Goal: Task Accomplishment & Management: Complete application form

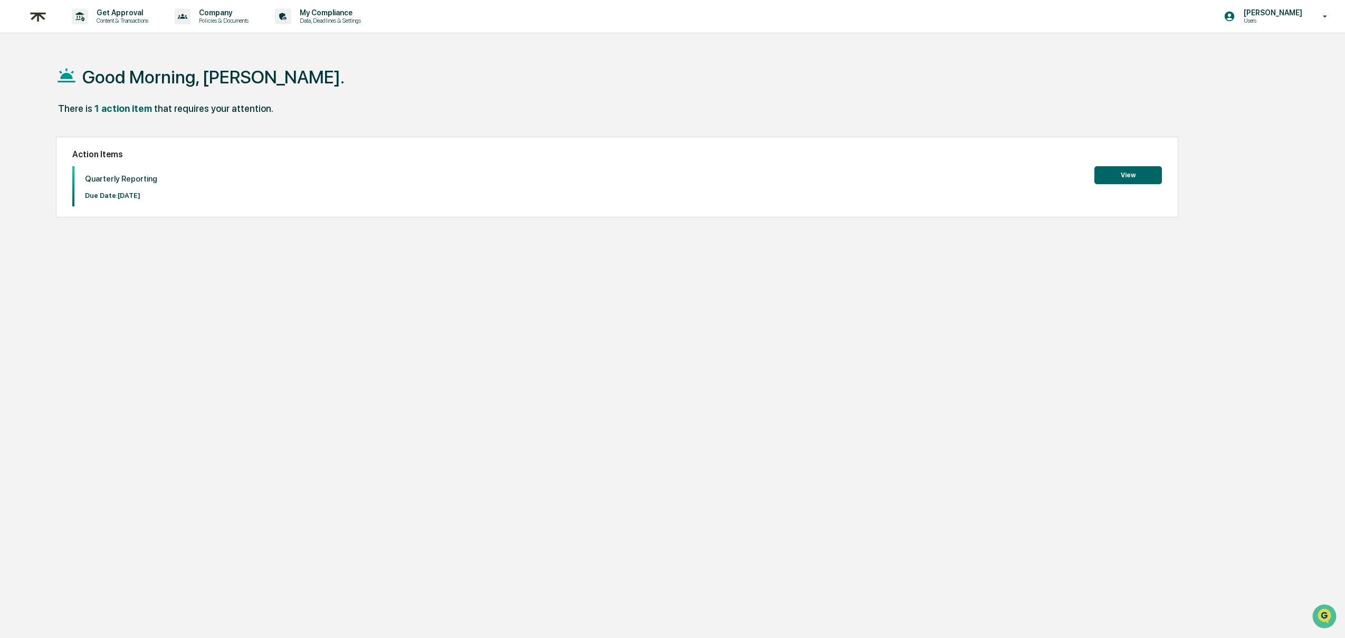
click at [1139, 186] on div "Quarterly Reporting Due Date: [DATE] View" at bounding box center [616, 186] width 1089 height 40
click at [1129, 174] on button "View" at bounding box center [1128, 175] width 68 height 18
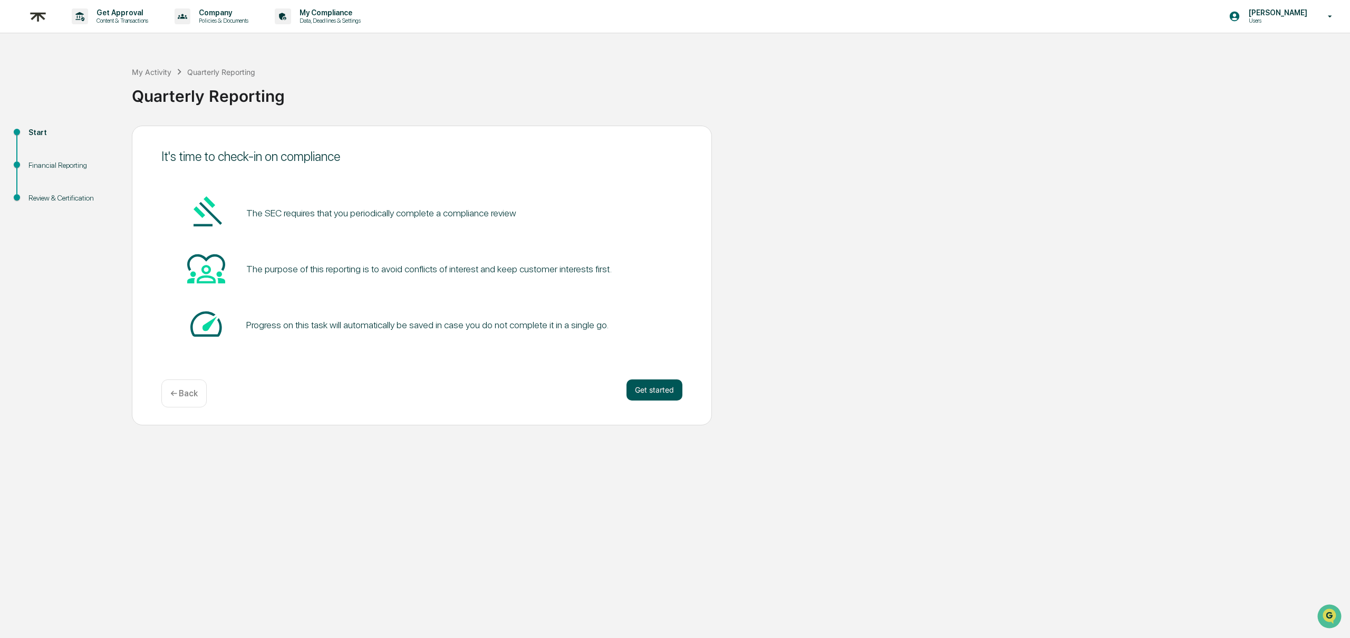
click at [660, 397] on button "Get started" at bounding box center [655, 389] width 56 height 21
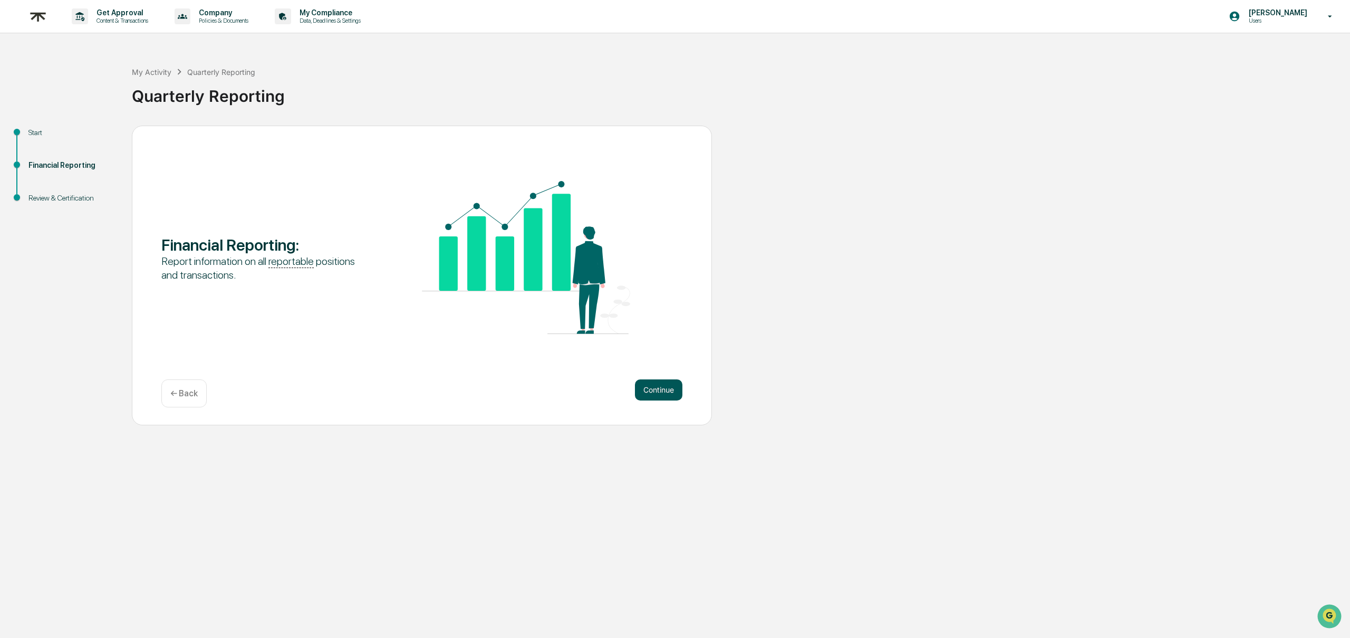
click at [668, 394] on button "Continue" at bounding box center [658, 389] width 47 height 21
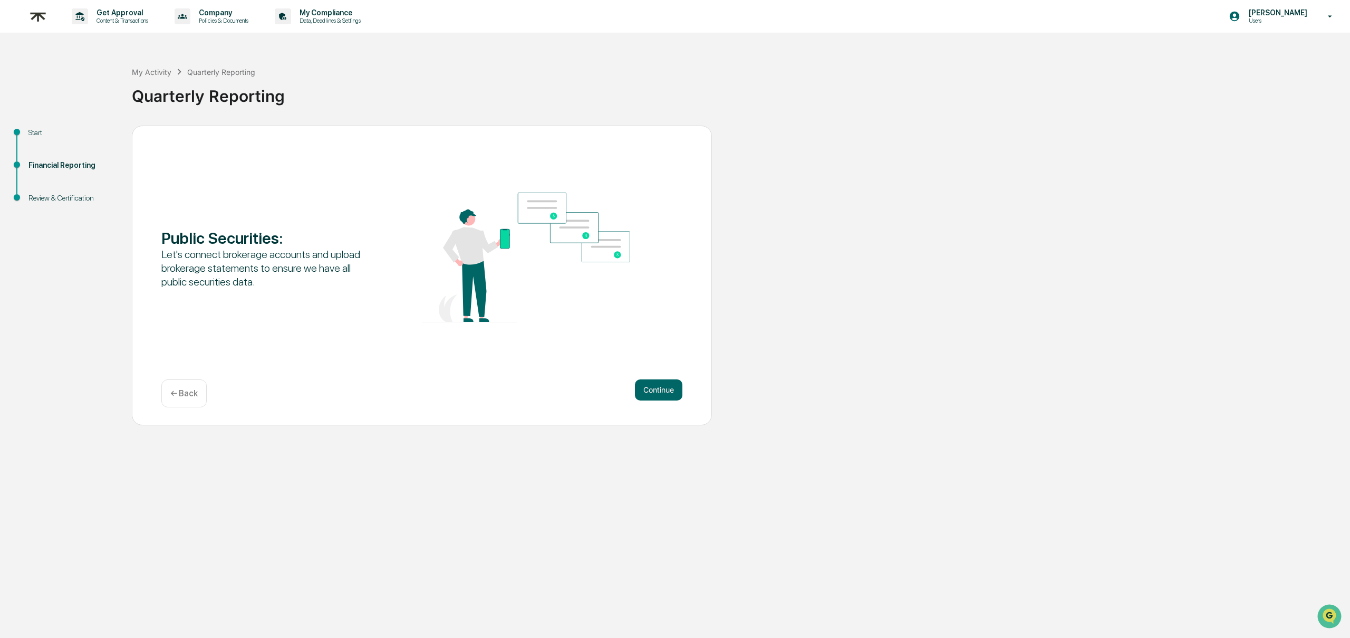
click at [668, 394] on button "Continue" at bounding box center [658, 389] width 47 height 21
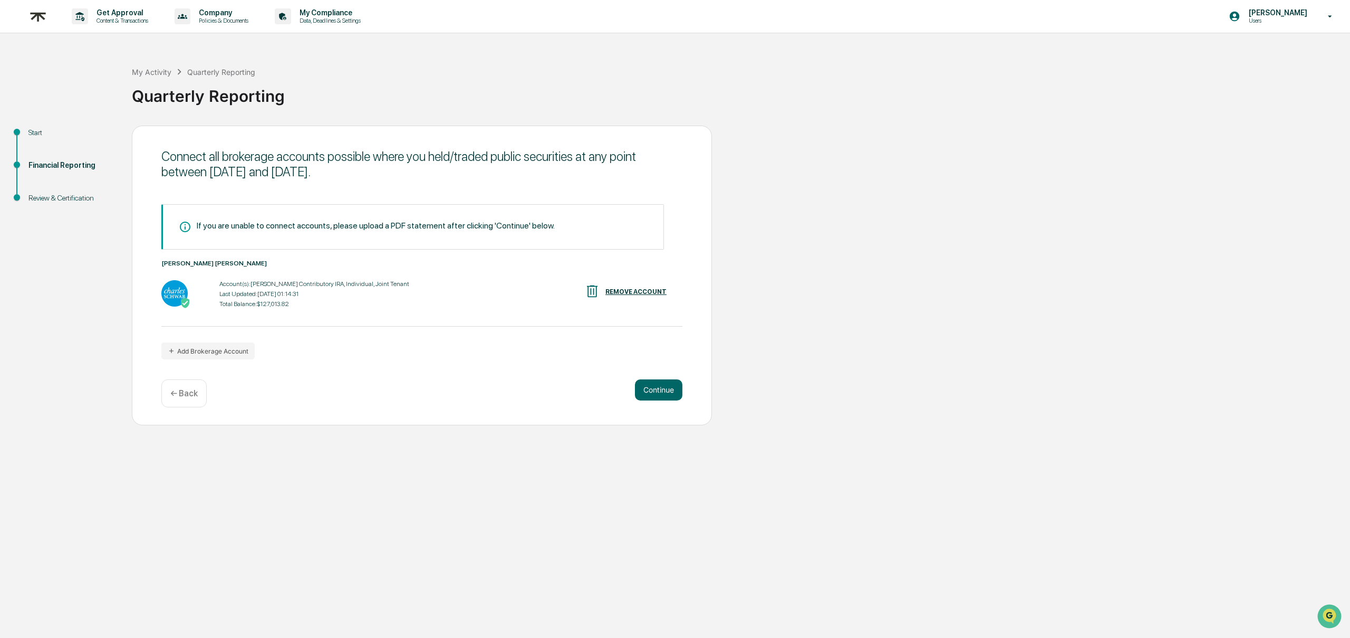
click at [668, 394] on button "Continue" at bounding box center [658, 389] width 47 height 21
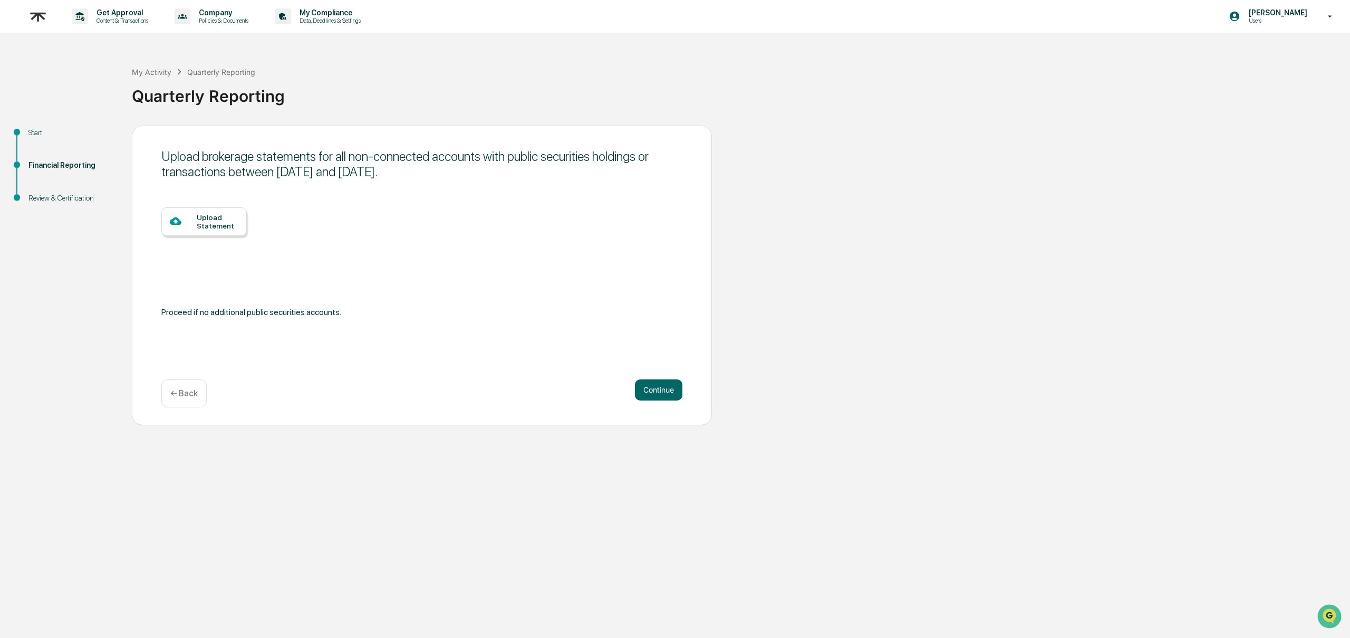
click at [668, 394] on button "Continue" at bounding box center [658, 389] width 47 height 21
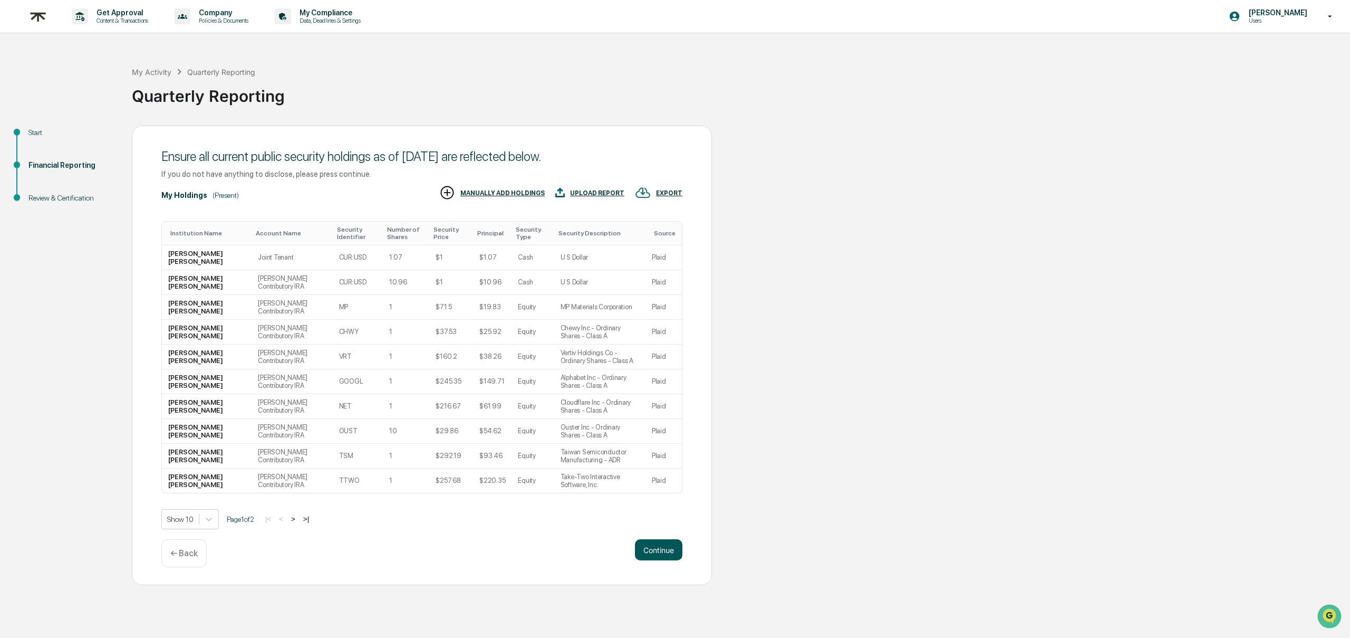
click at [666, 554] on button "Continue" at bounding box center [658, 549] width 47 height 21
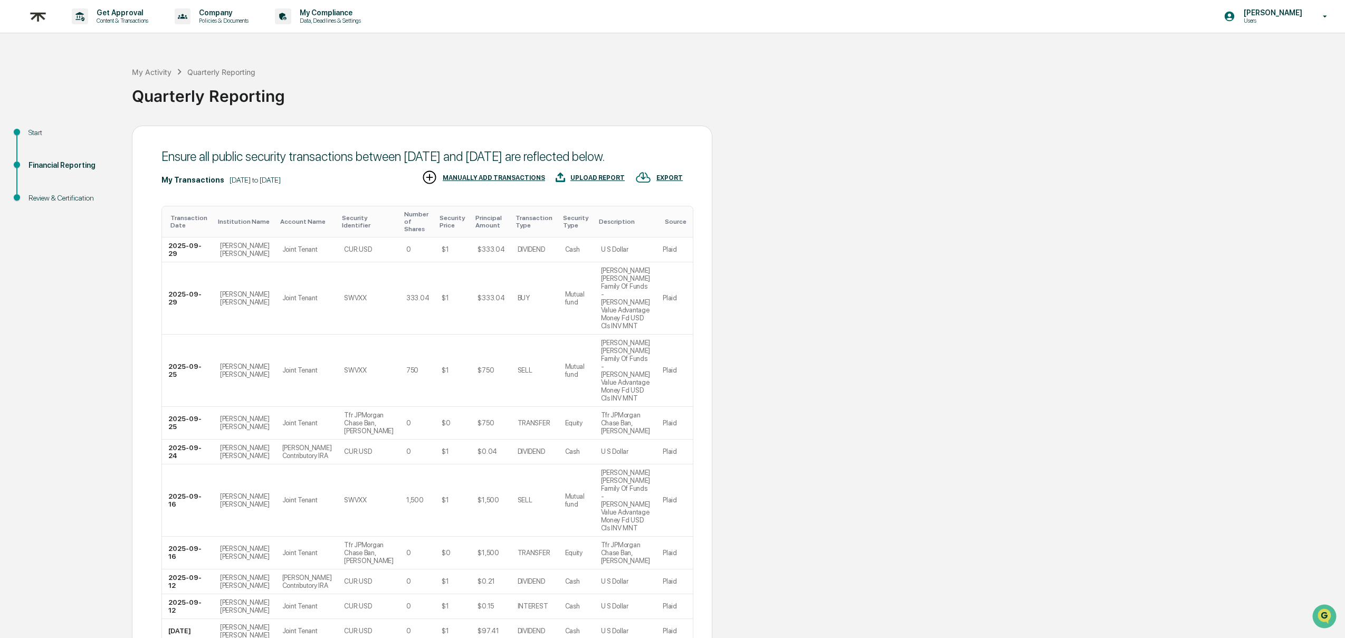
scroll to position [109, 0]
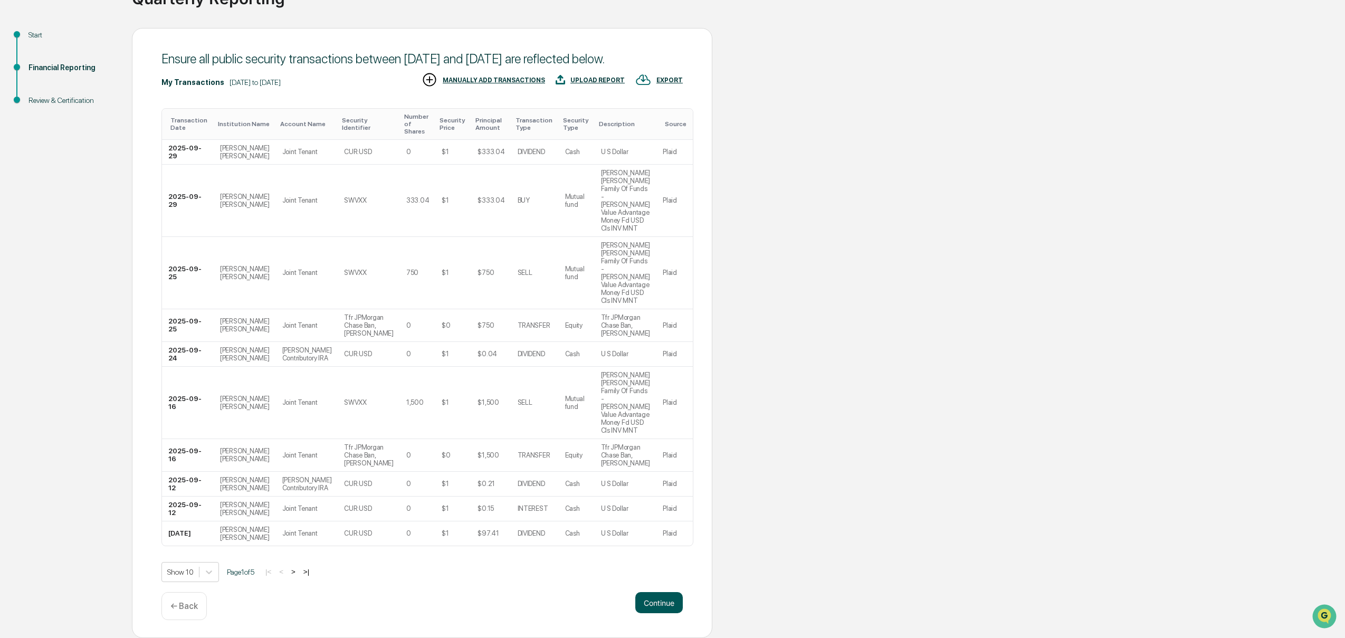
click at [668, 596] on button "Continue" at bounding box center [658, 602] width 47 height 21
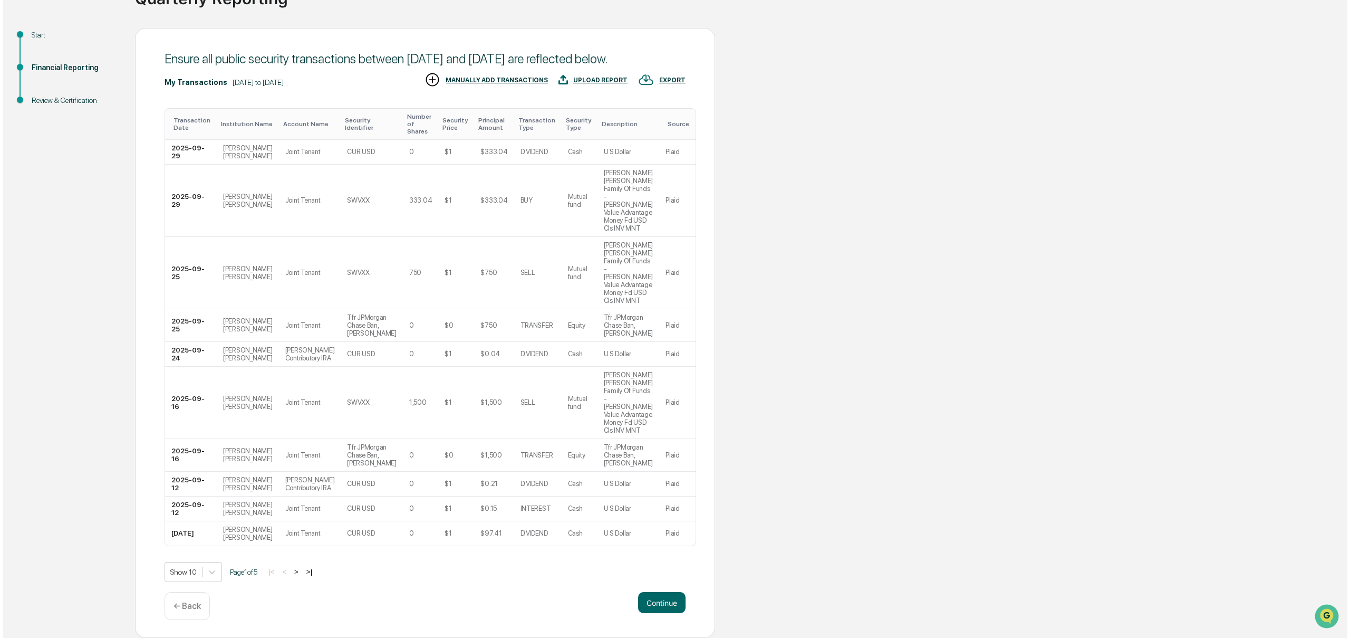
scroll to position [0, 0]
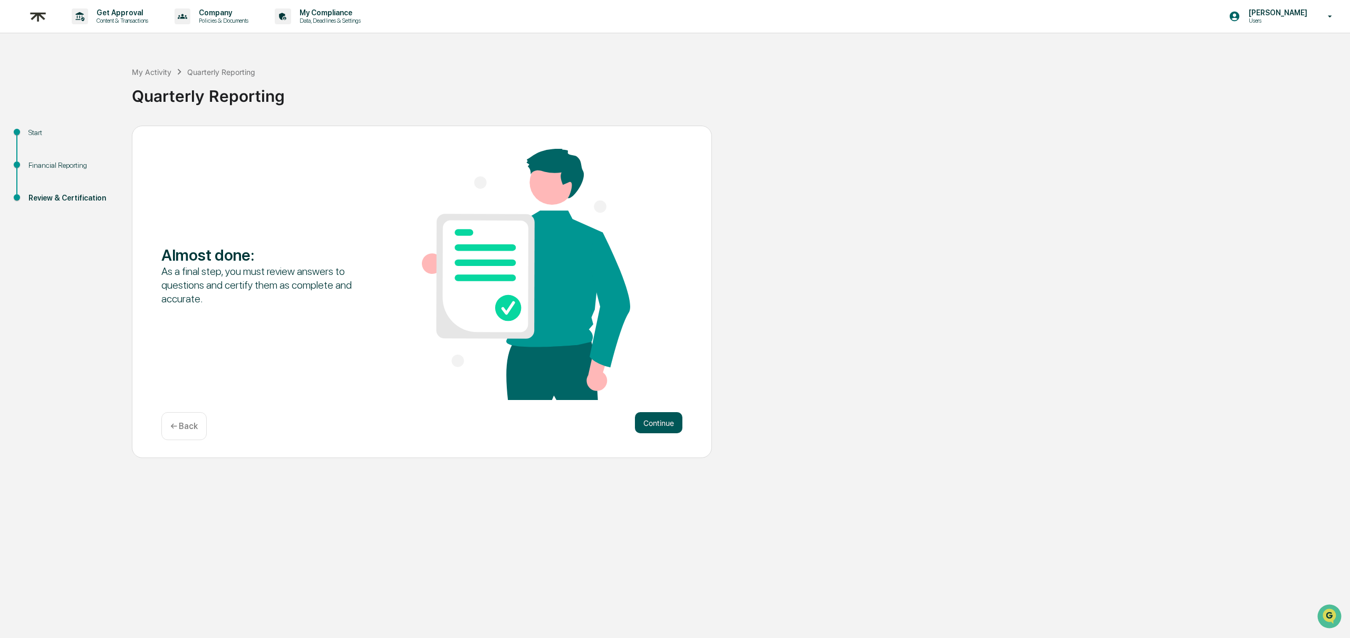
click at [670, 416] on button "Continue" at bounding box center [658, 422] width 47 height 21
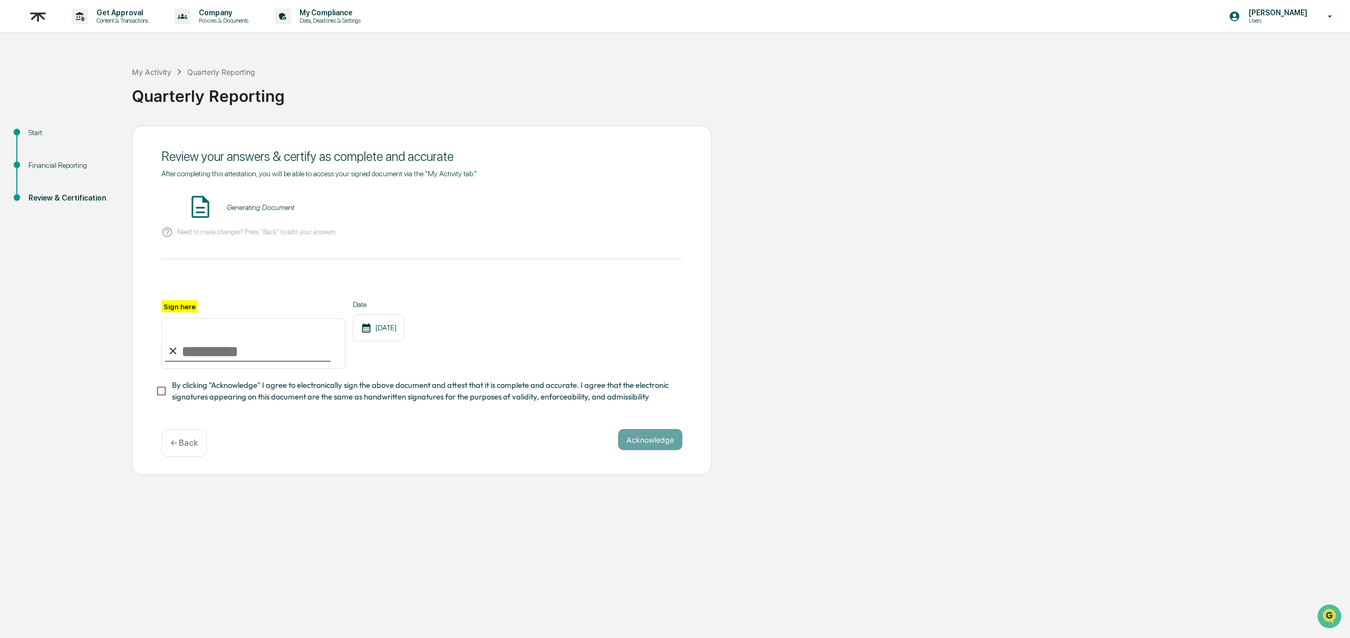
click at [185, 334] on input "Sign here" at bounding box center [253, 343] width 184 height 51
type input "**********"
click at [617, 199] on button "VIEW" at bounding box center [622, 207] width 69 height 18
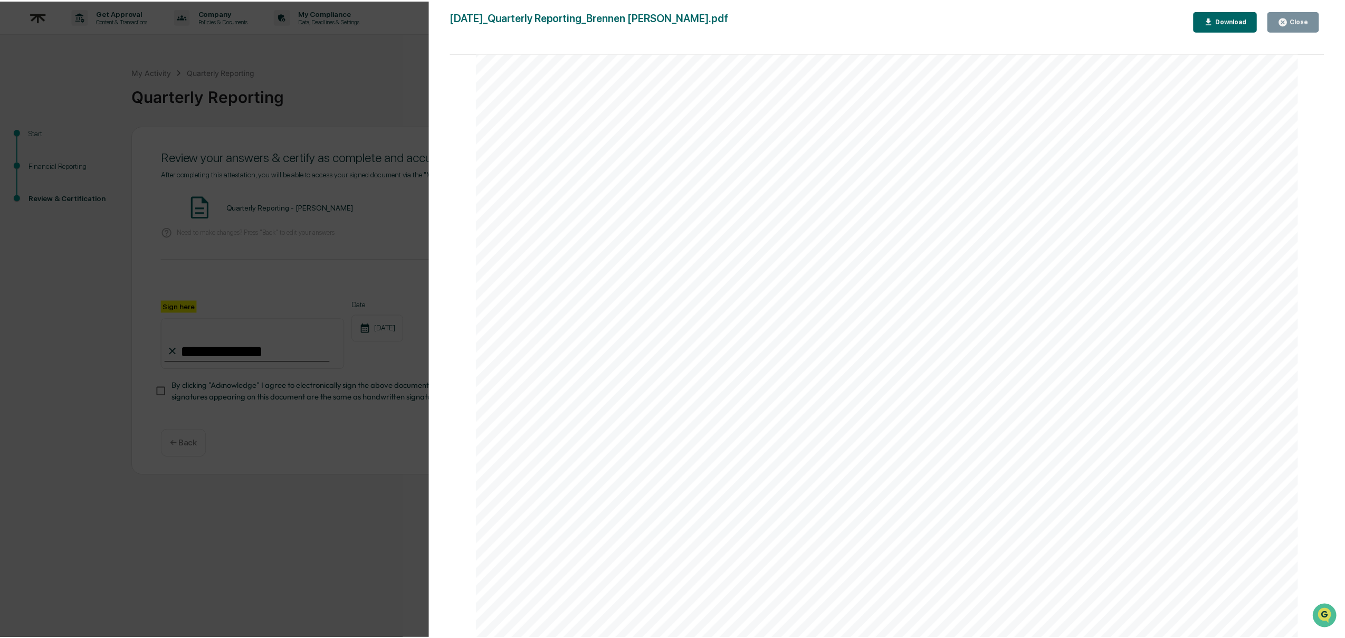
scroll to position [5412, 0]
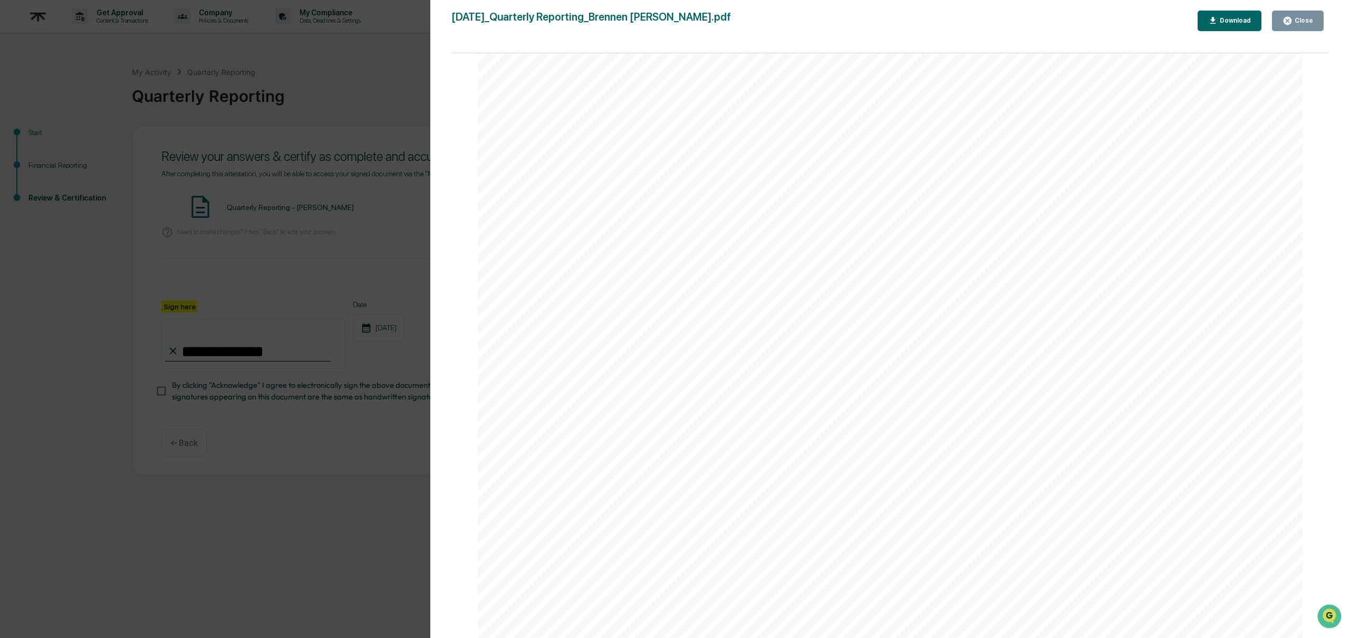
click at [300, 520] on div "Version History [DATE] 01:34 PM [PERSON_NAME] [DATE]_Quarterly Reporting_Brenne…" at bounding box center [675, 319] width 1350 height 638
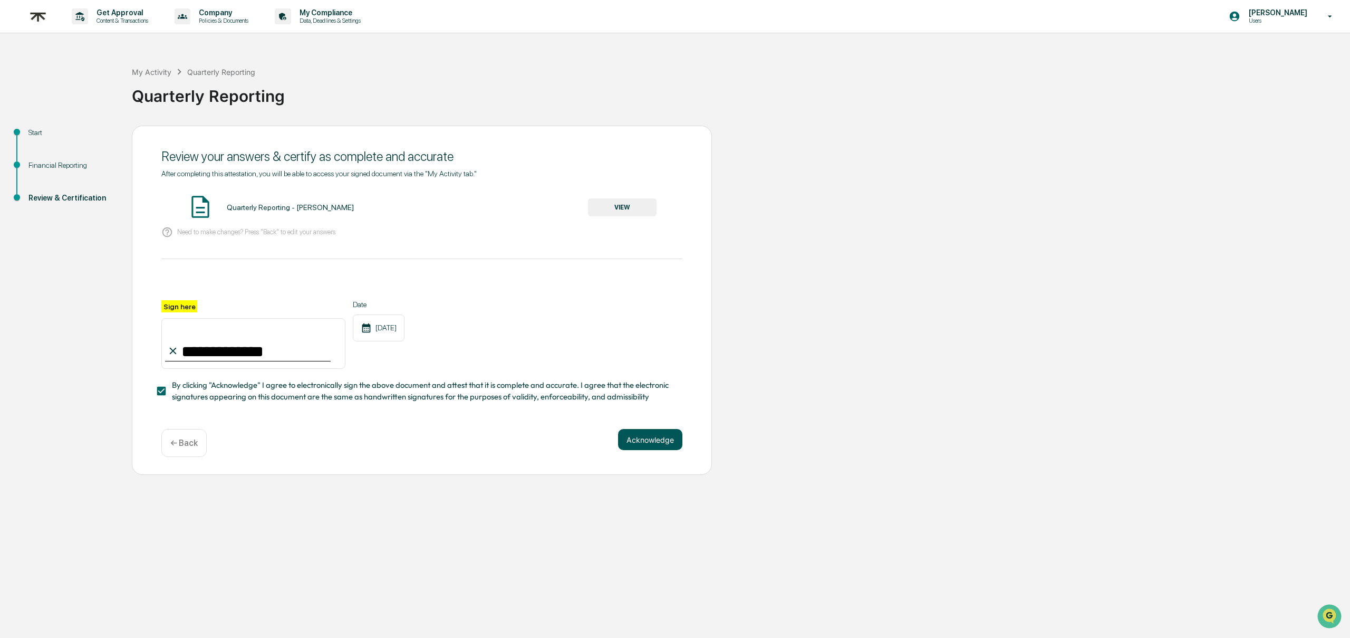
click at [660, 444] on button "Acknowledge" at bounding box center [650, 439] width 64 height 21
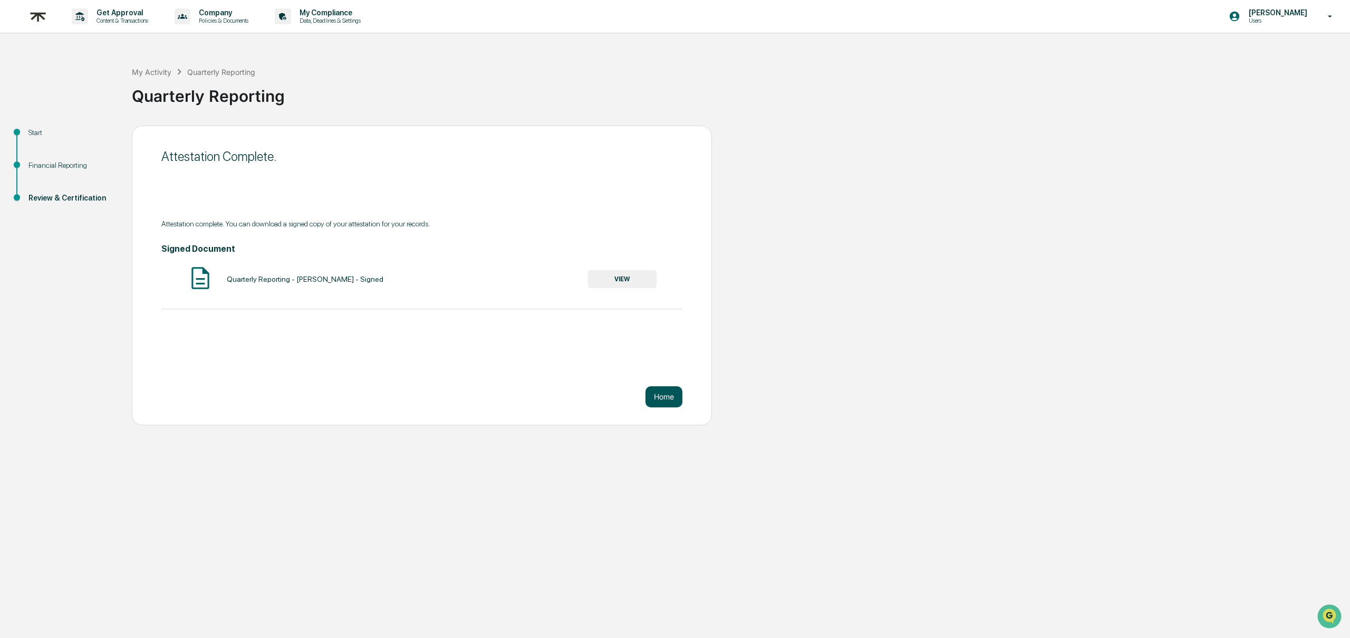
click at [665, 395] on button "Home" at bounding box center [664, 396] width 37 height 21
